Goal: Information Seeking & Learning: Learn about a topic

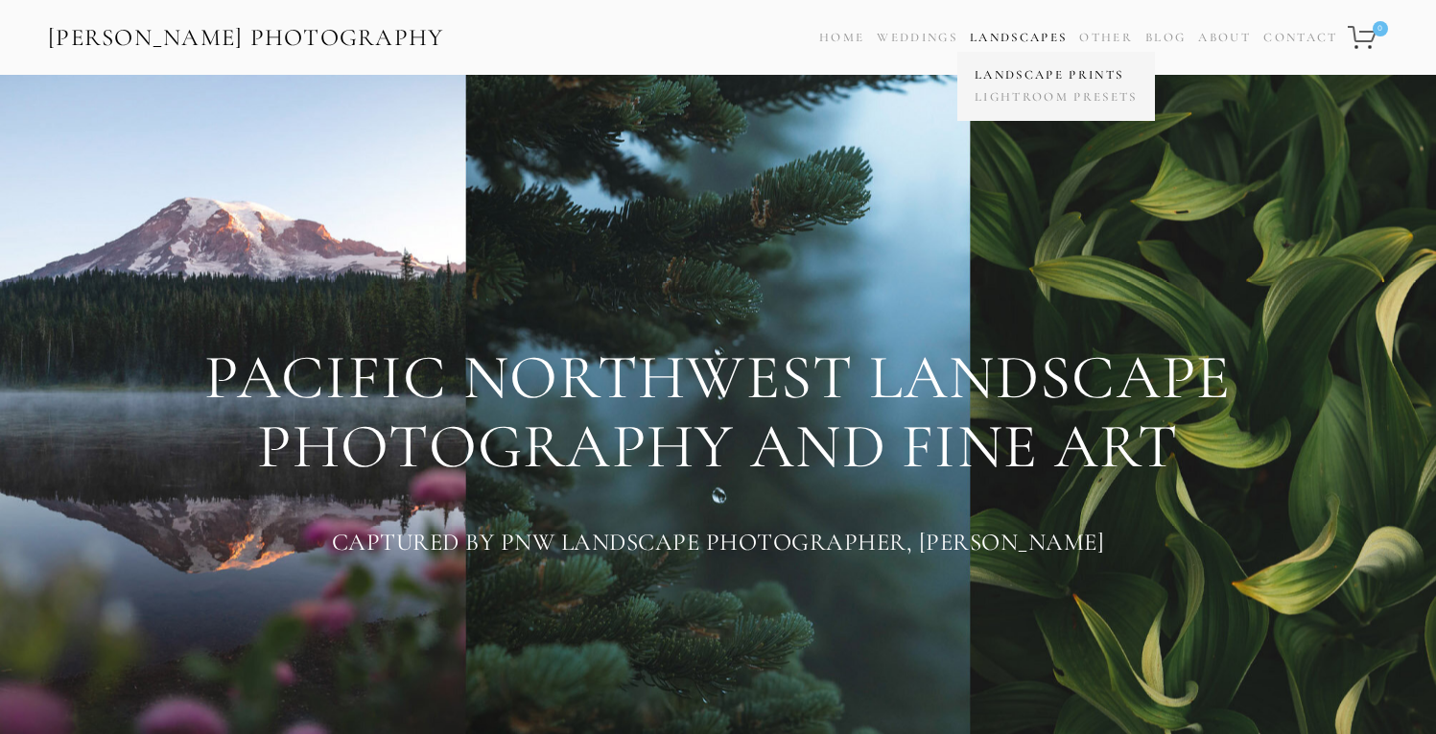
click at [1046, 83] on link "Landscape Prints" at bounding box center [1056, 75] width 173 height 22
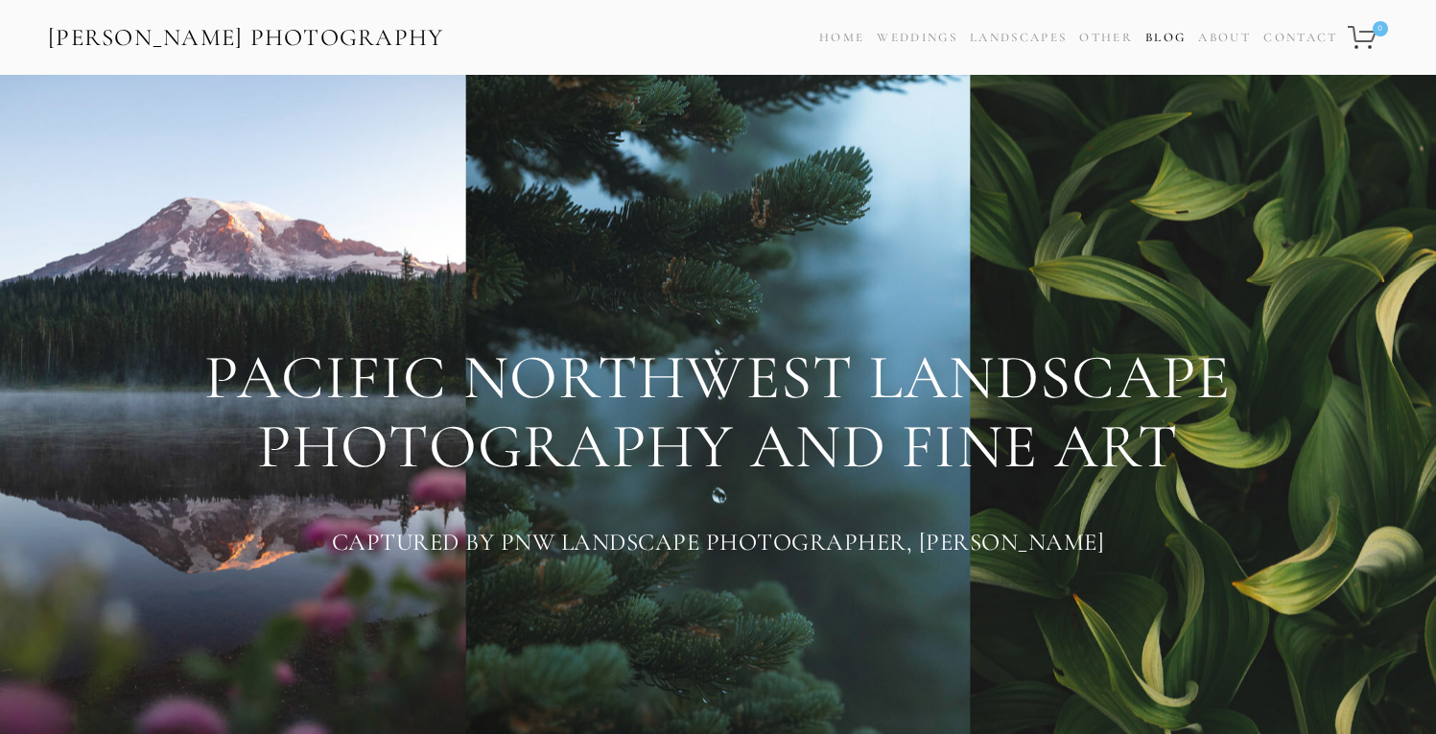
click at [1169, 26] on link "Blog" at bounding box center [1166, 38] width 40 height 28
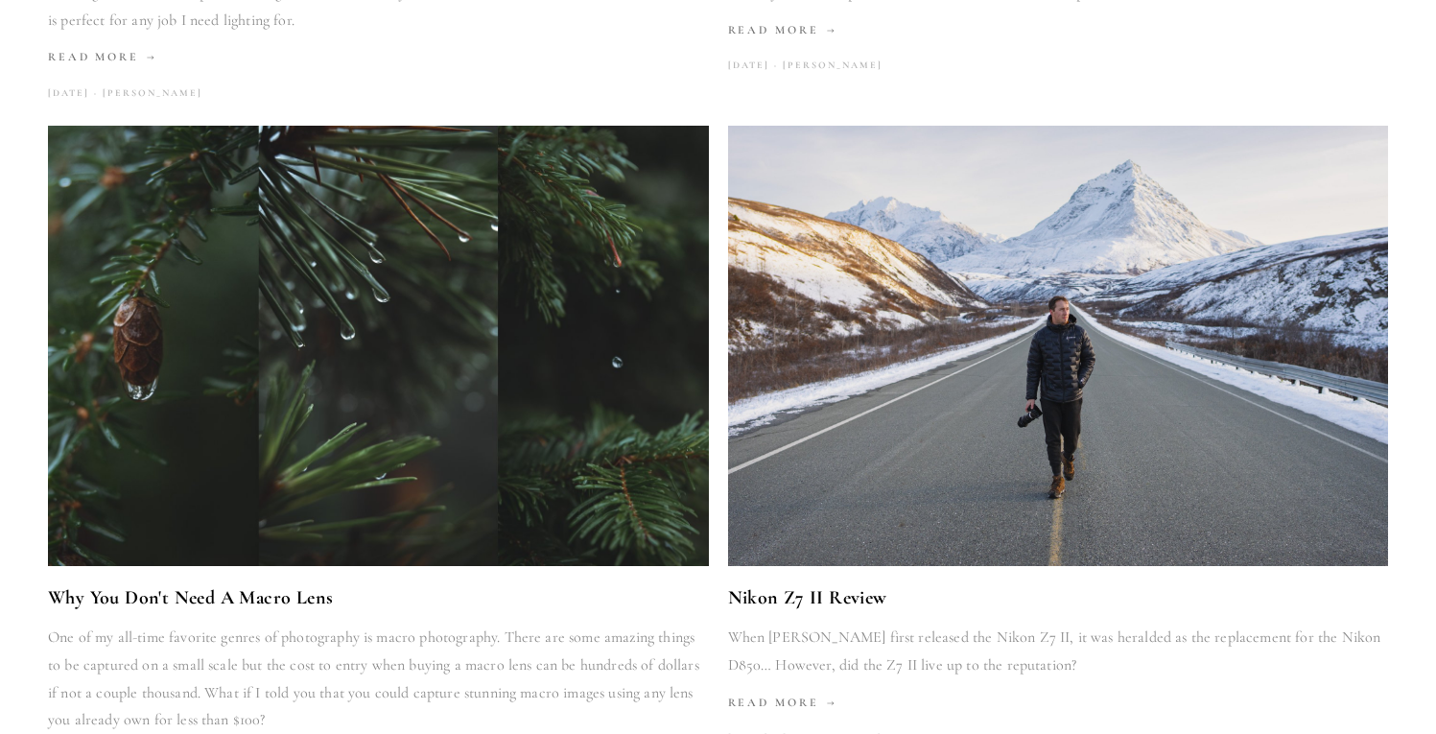
scroll to position [410, 0]
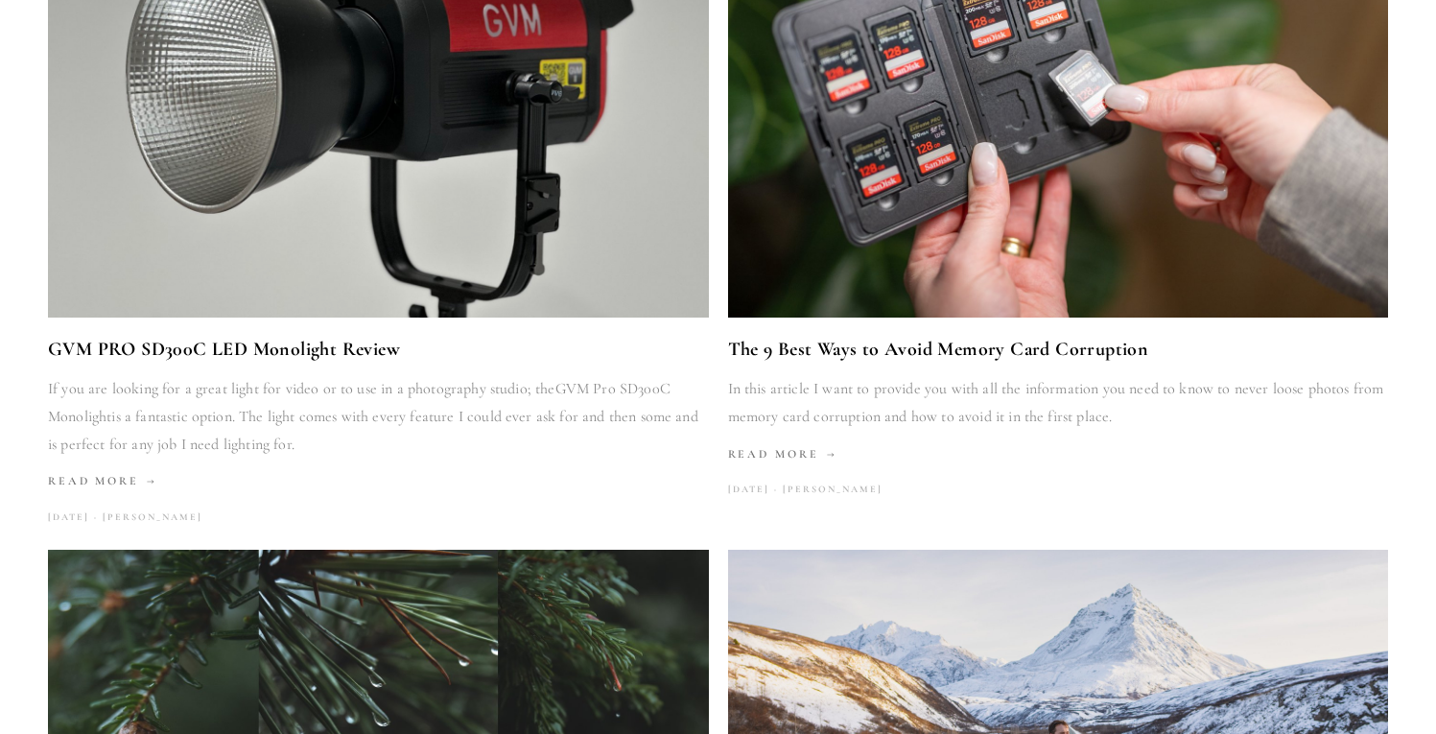
click at [502, 205] on img at bounding box center [378, 97] width 661 height 440
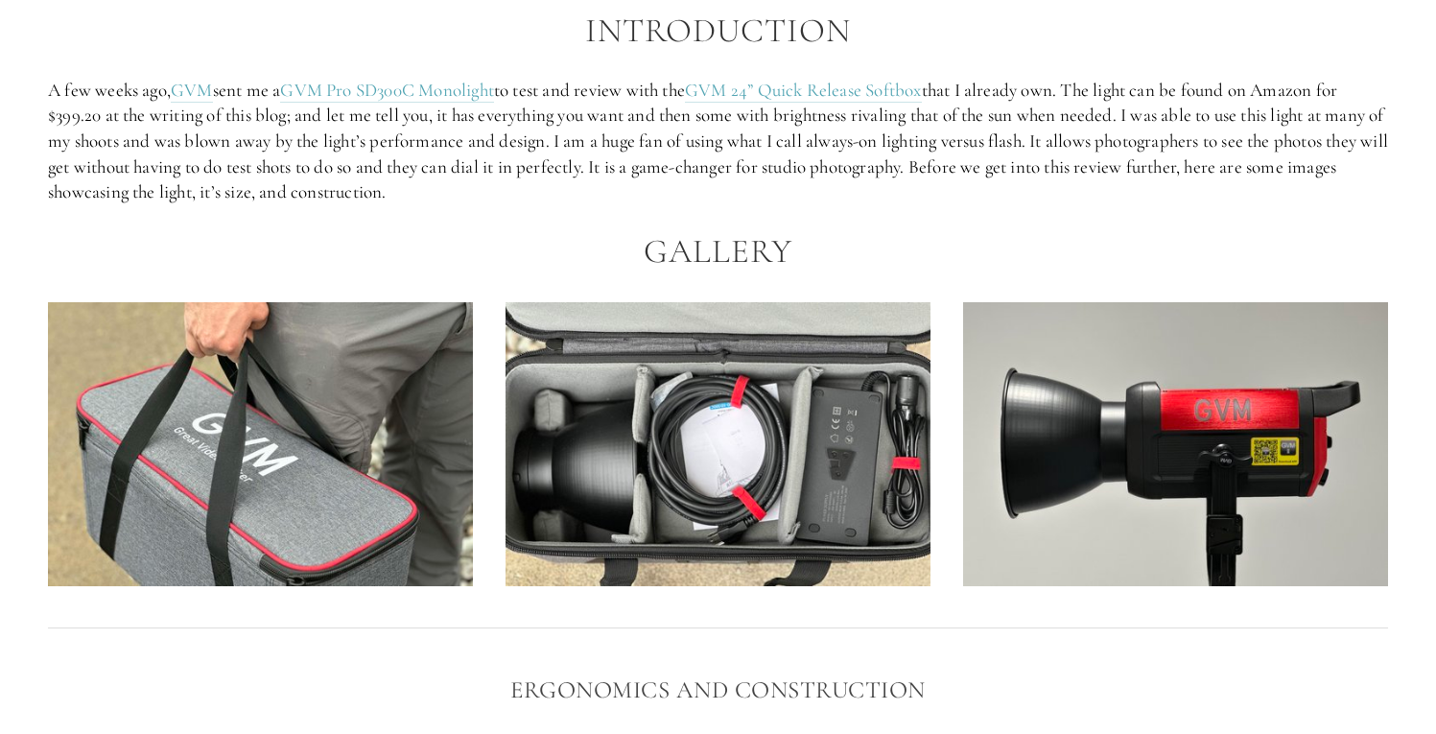
scroll to position [1217, 0]
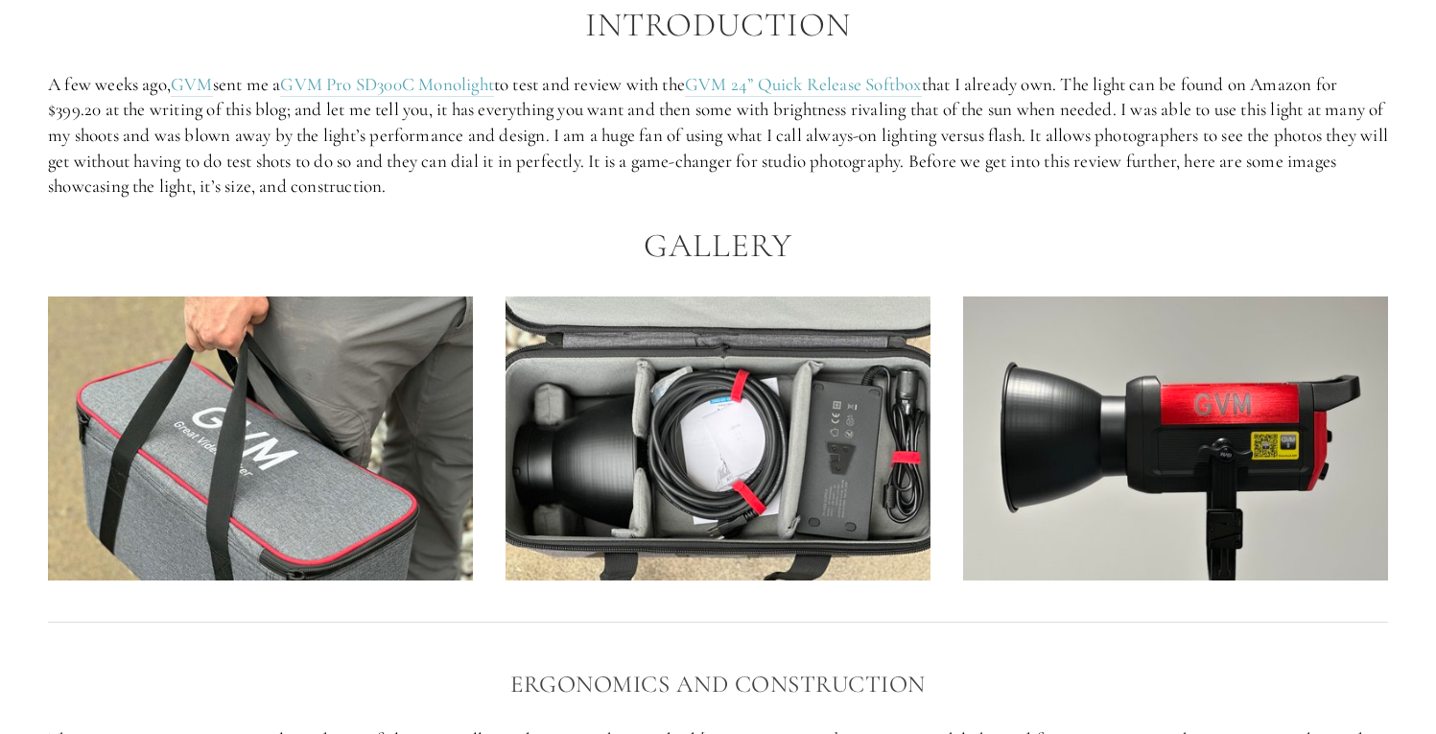
scroll to position [410, 0]
